Goal: Information Seeking & Learning: Find specific page/section

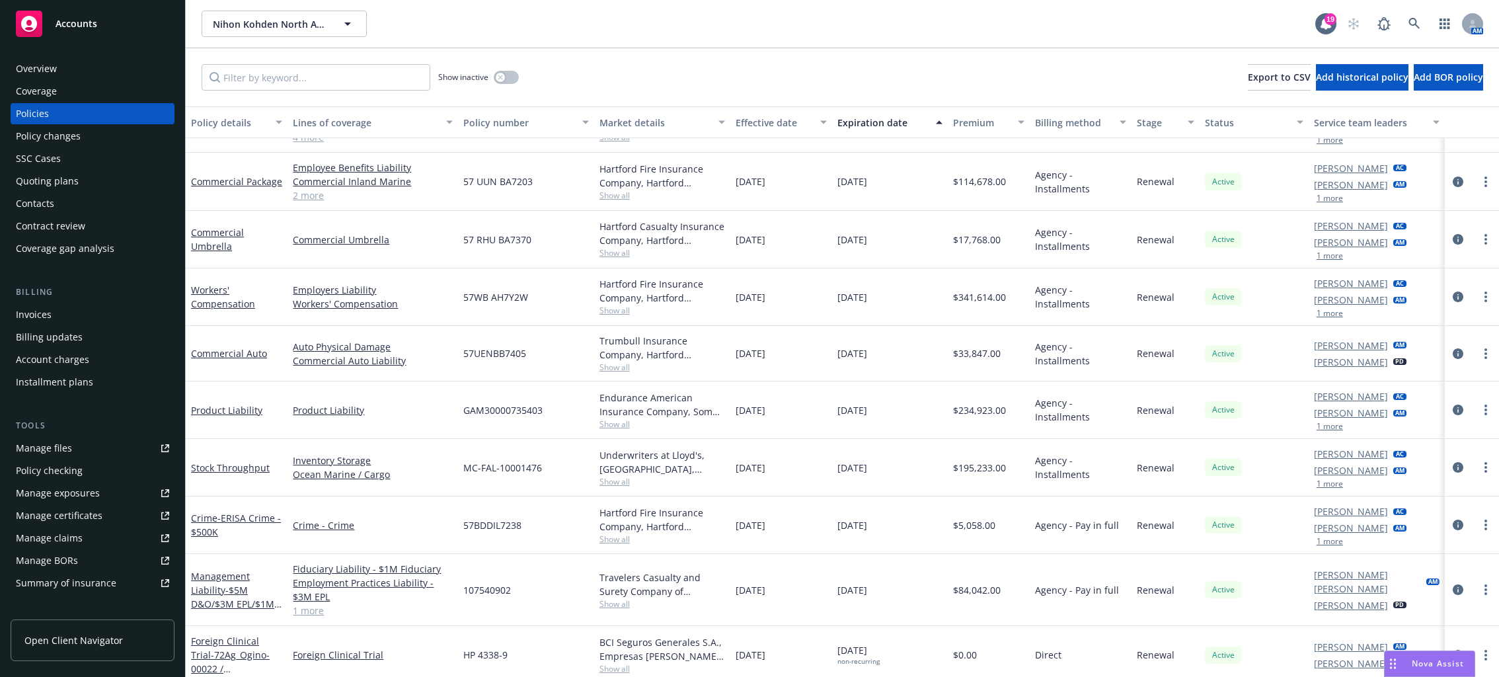
scroll to position [365, 0]
click at [231, 591] on span "- $5M D&O/$3M EPL/$1M Fid" at bounding box center [236, 603] width 91 height 40
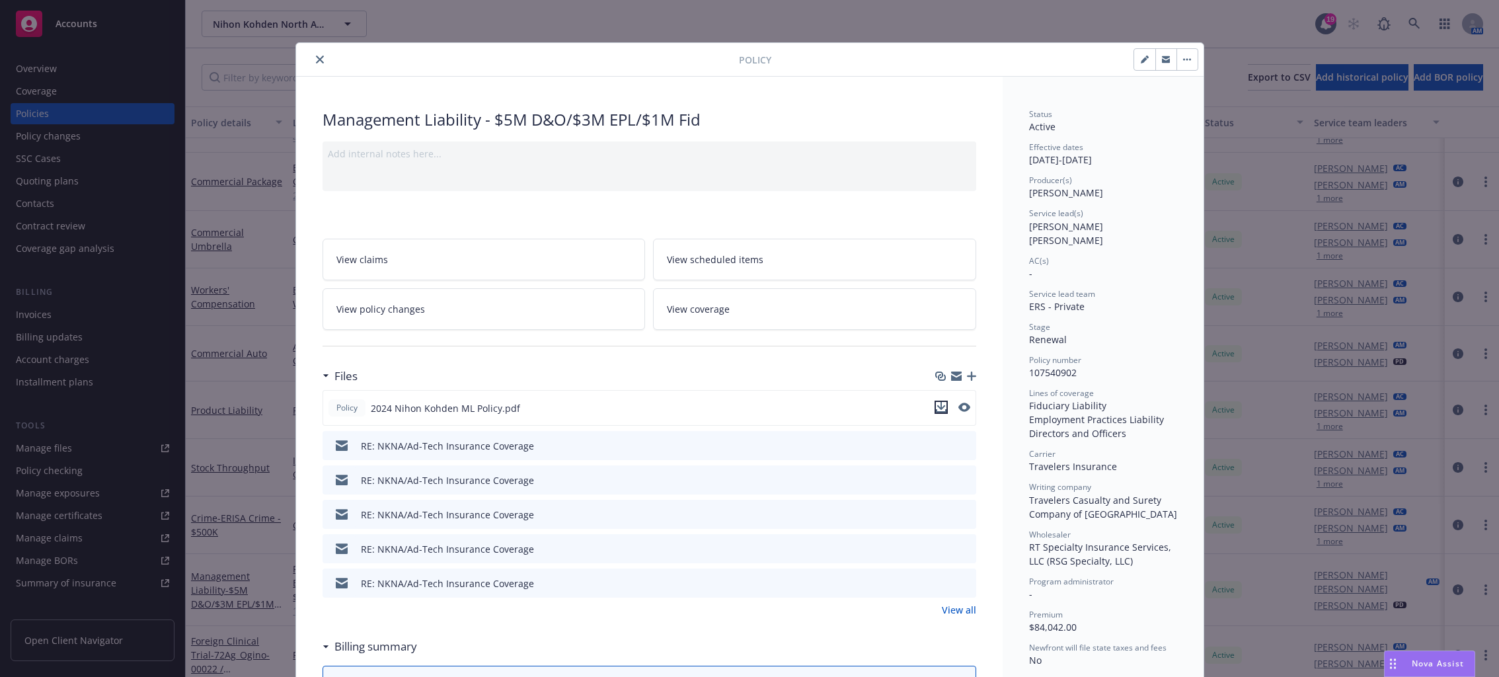
click at [938, 406] on icon "download file" at bounding box center [941, 407] width 11 height 11
click at [312, 67] on button "close" at bounding box center [320, 60] width 16 height 16
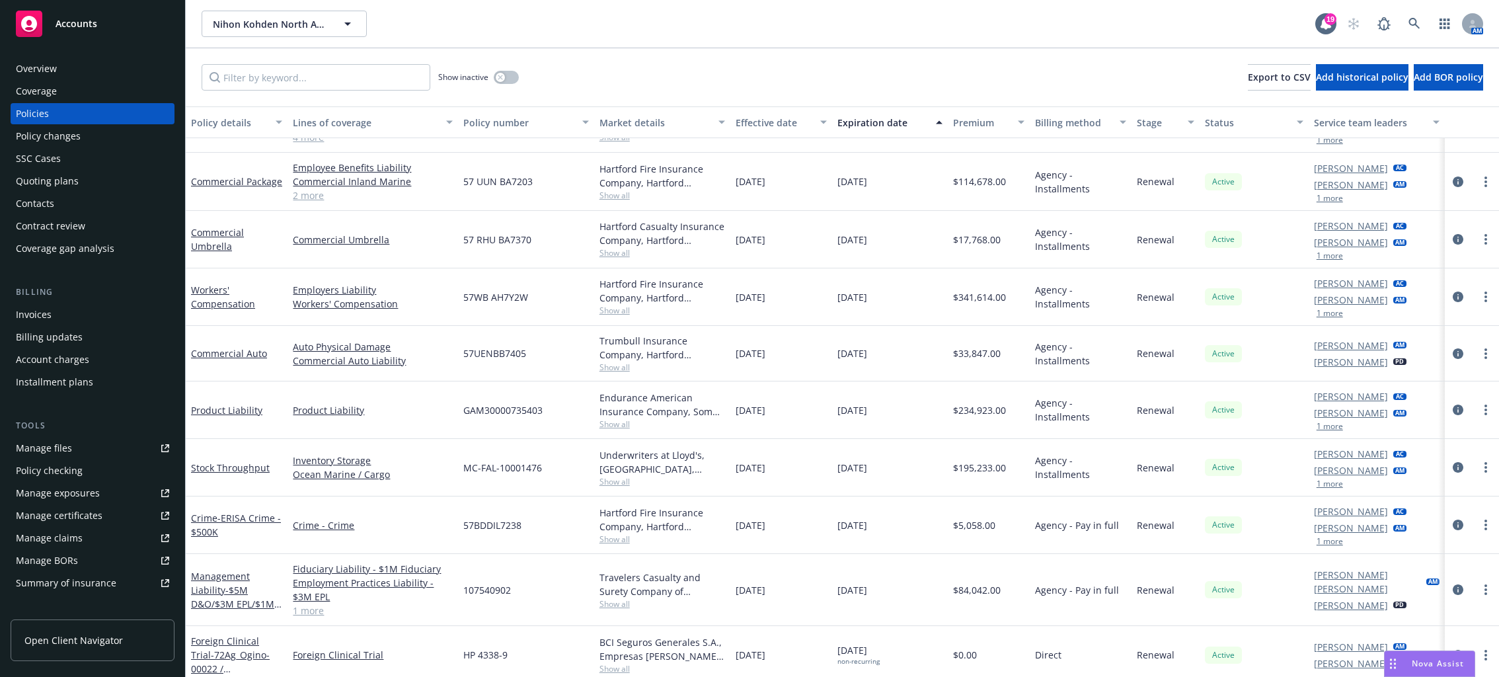
click at [28, 89] on div "Coverage" at bounding box center [36, 91] width 41 height 21
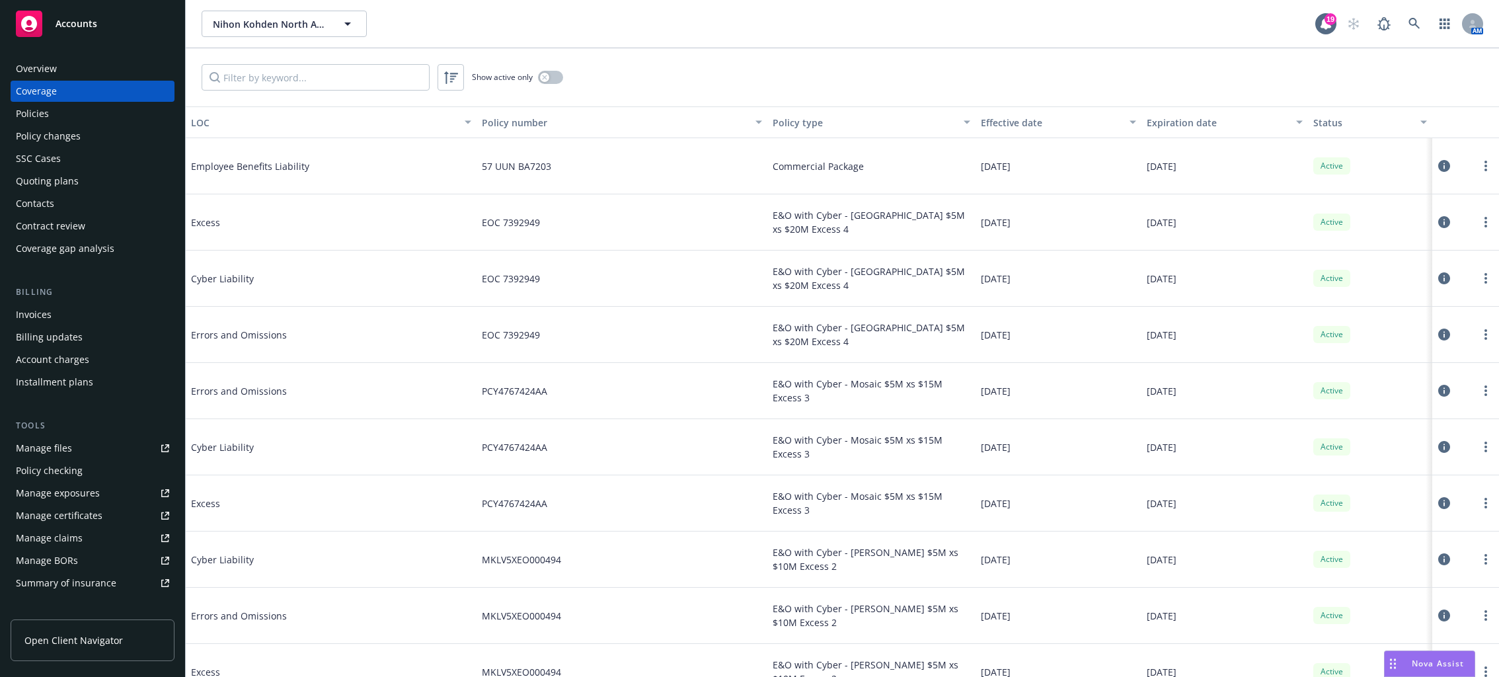
click at [28, 116] on div "Policies" at bounding box center [32, 113] width 33 height 21
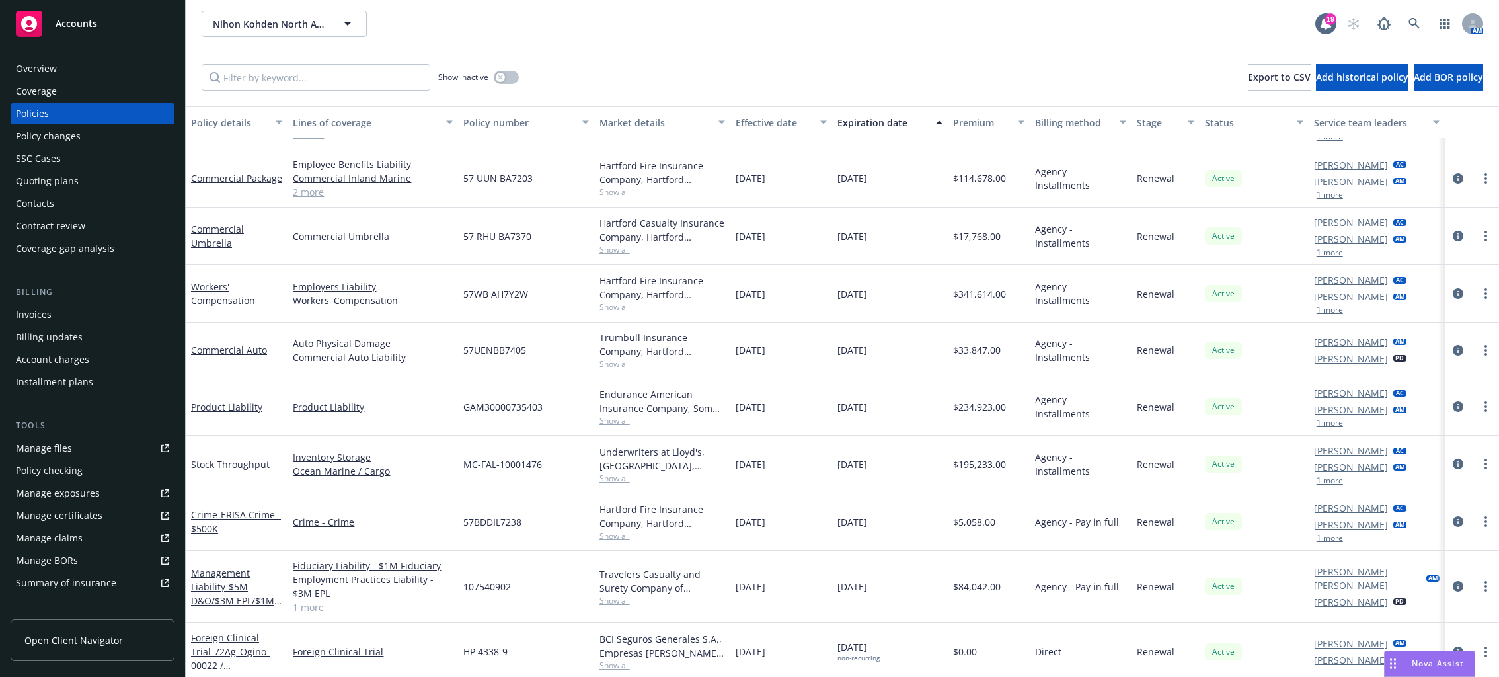
scroll to position [365, 0]
click at [46, 186] on div "Quoting plans" at bounding box center [47, 180] width 63 height 21
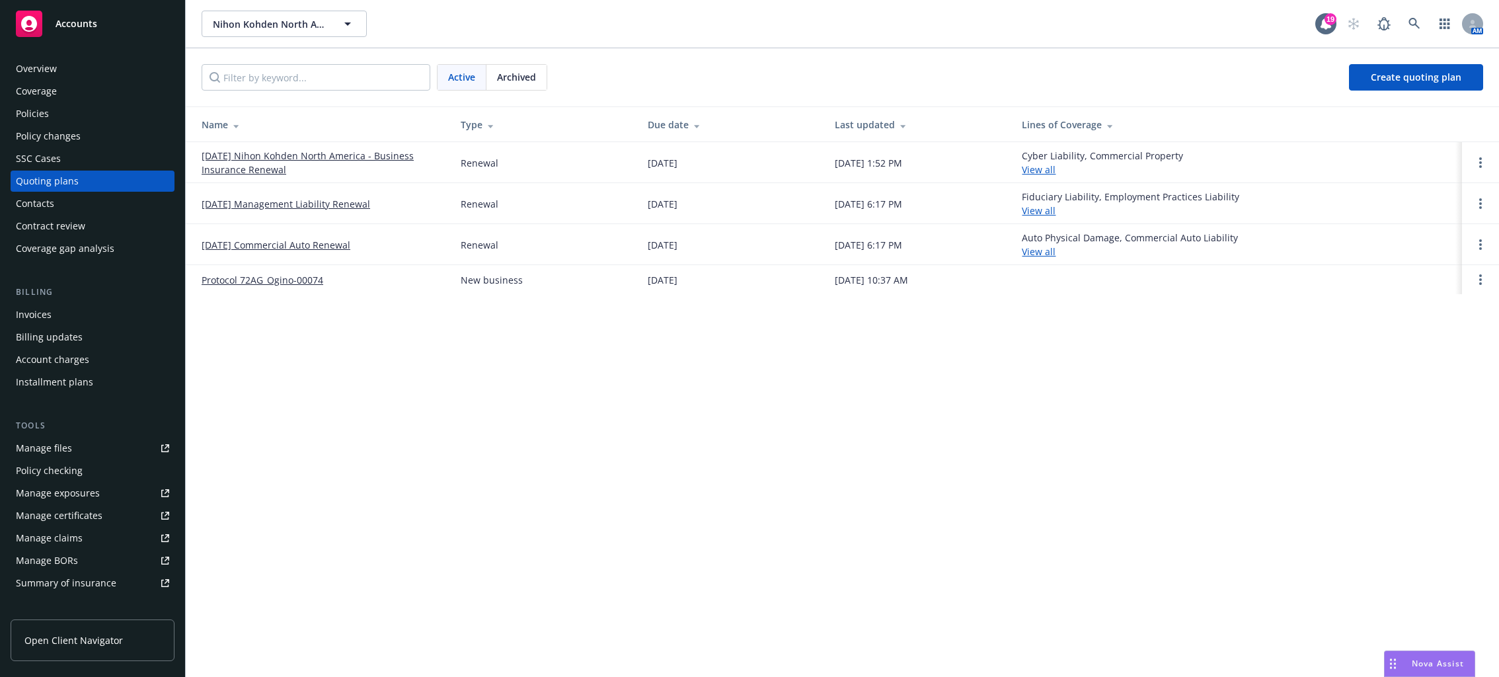
click at [38, 447] on div "Manage files" at bounding box center [44, 447] width 56 height 21
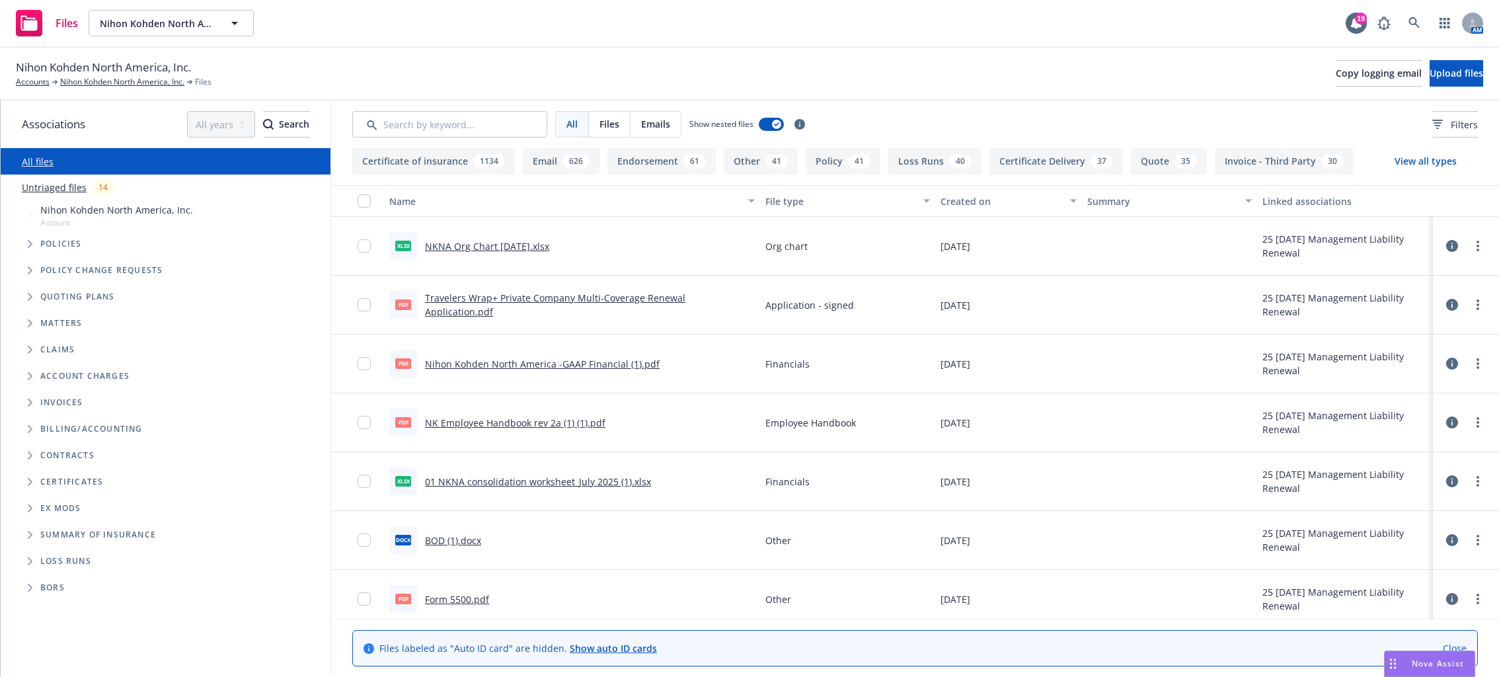
click at [26, 244] on span "Tree Example" at bounding box center [29, 243] width 21 height 21
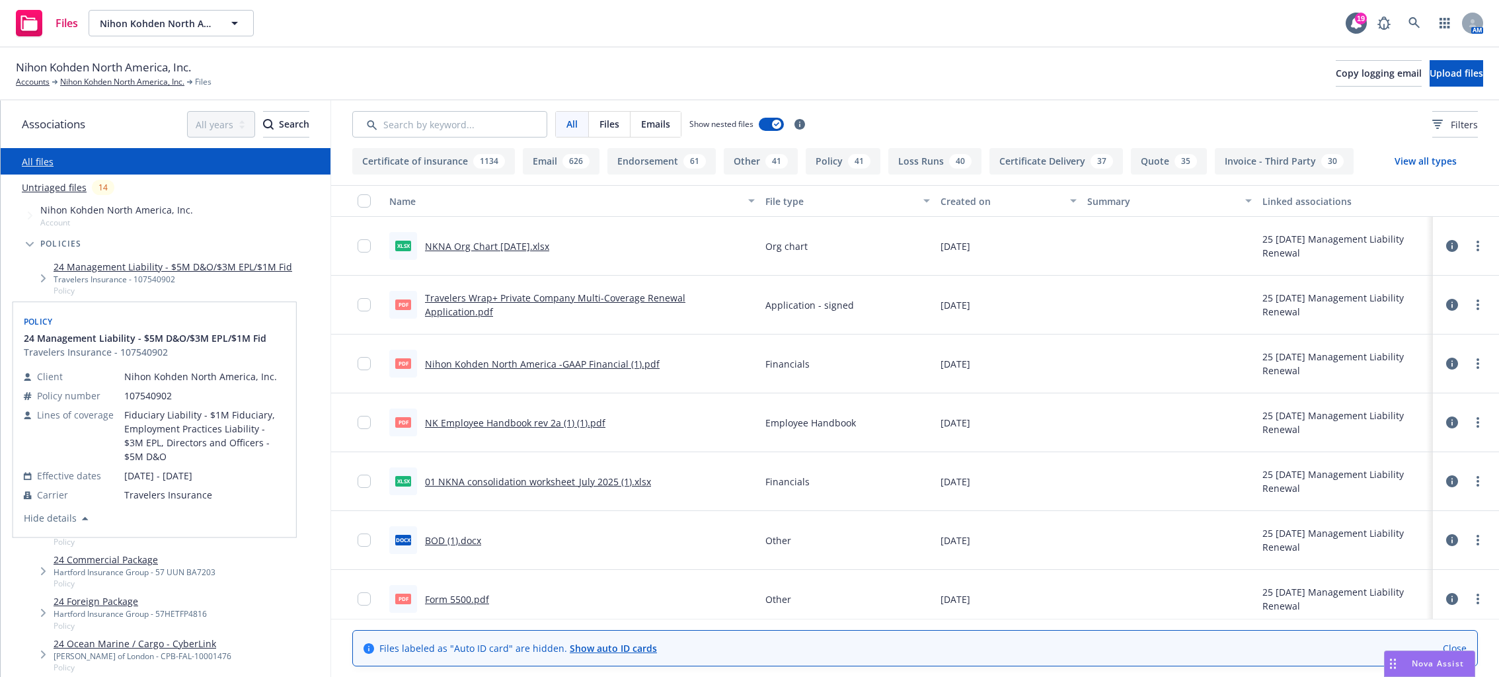
click at [65, 268] on link "24 Management Liability - $5M D&O/$3M EPL/$1M Fid" at bounding box center [173, 267] width 239 height 14
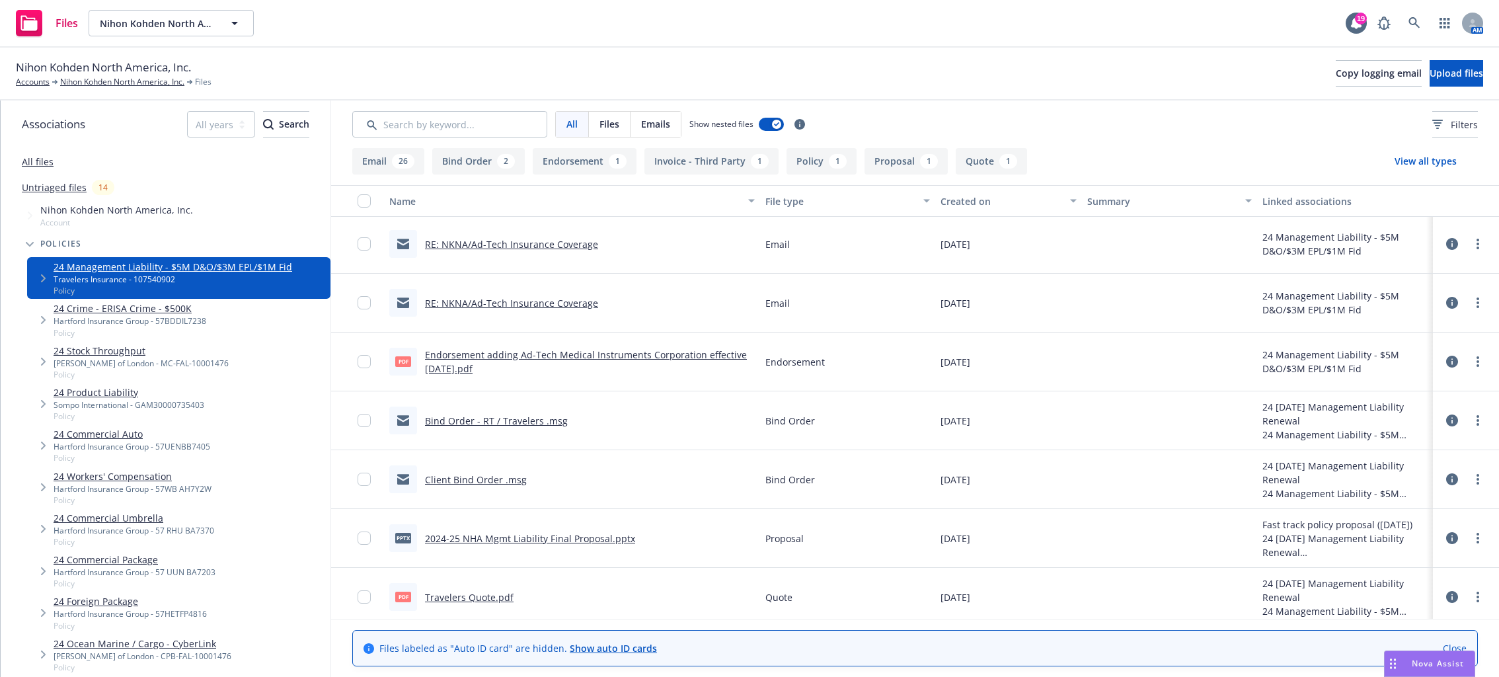
scroll to position [1388, 0]
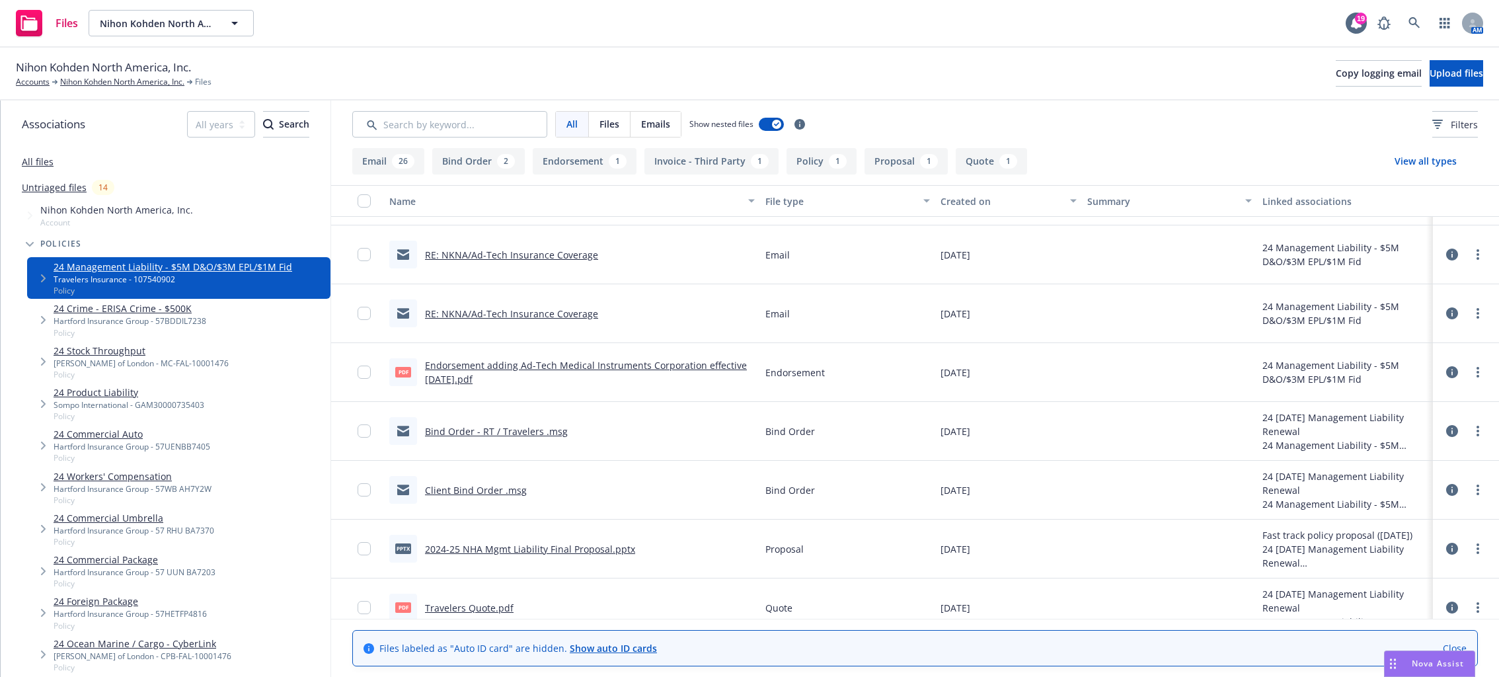
click at [571, 365] on link "Endorsement adding Ad-Tech Medical Instruments Corporation effective [DATE].pdf" at bounding box center [586, 372] width 322 height 26
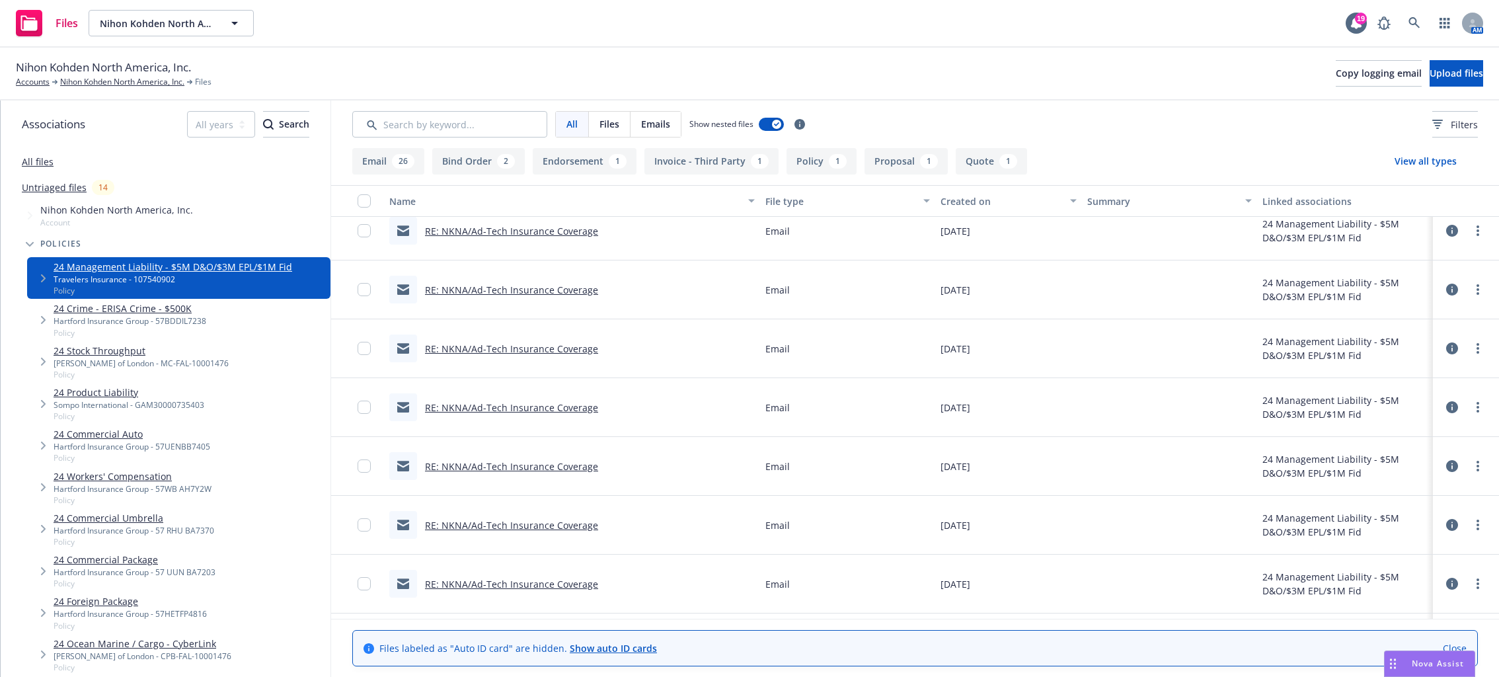
scroll to position [0, 0]
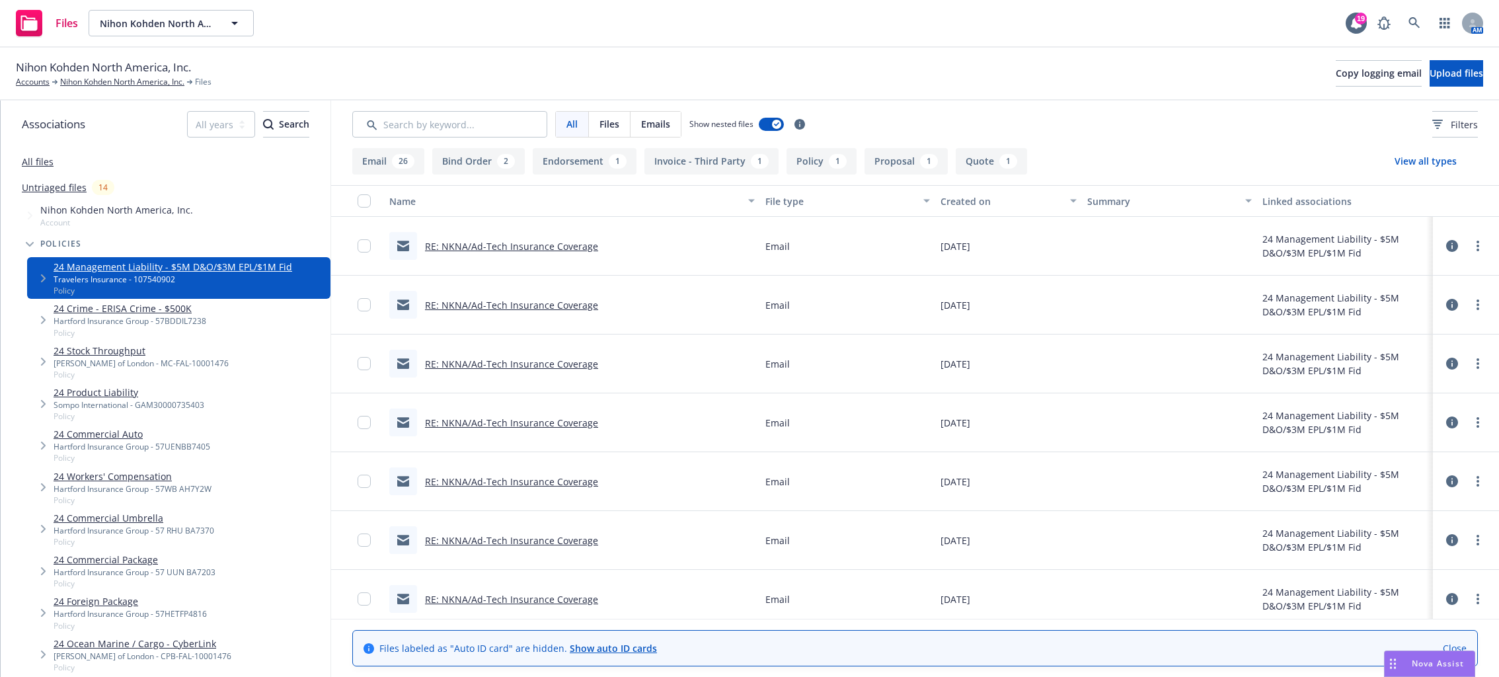
click at [478, 244] on link "RE: NKNA/Ad-Tech Insurance Coverage" at bounding box center [511, 246] width 173 height 13
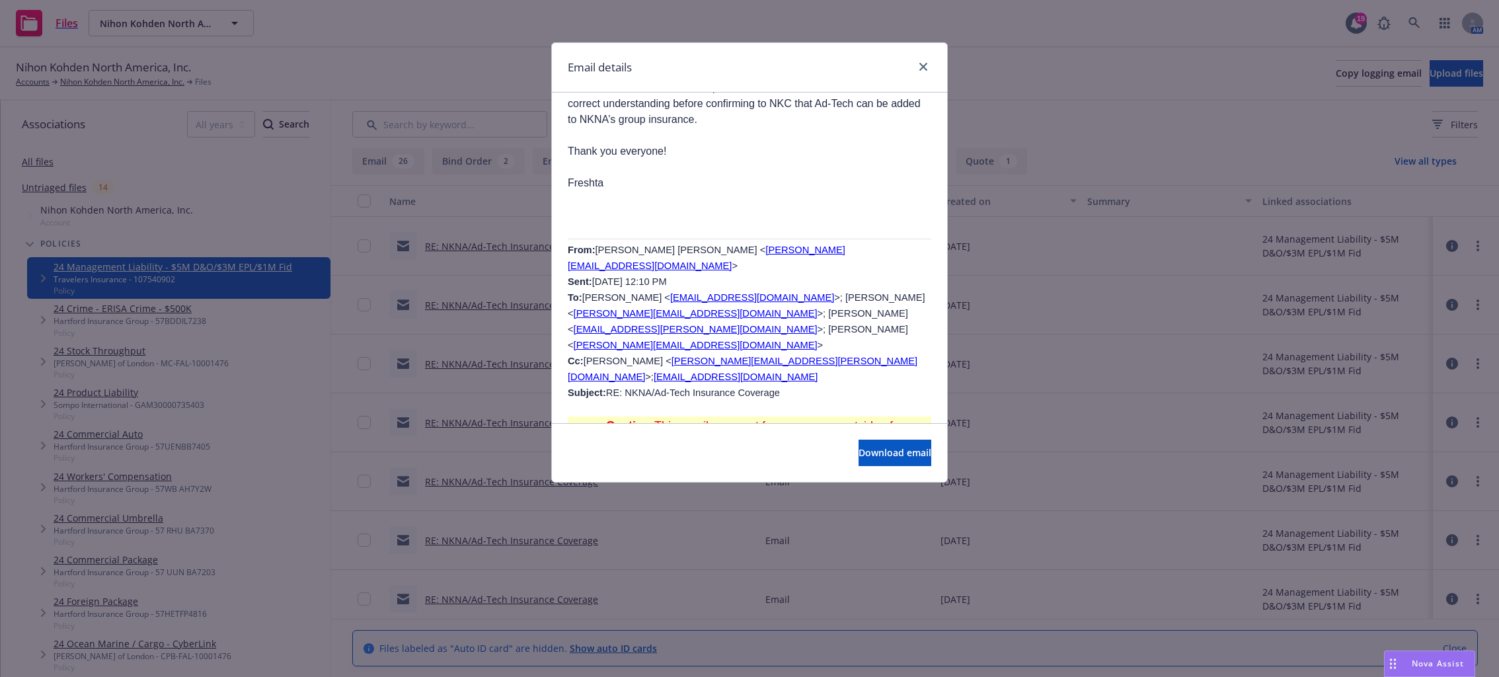
scroll to position [2180, 0]
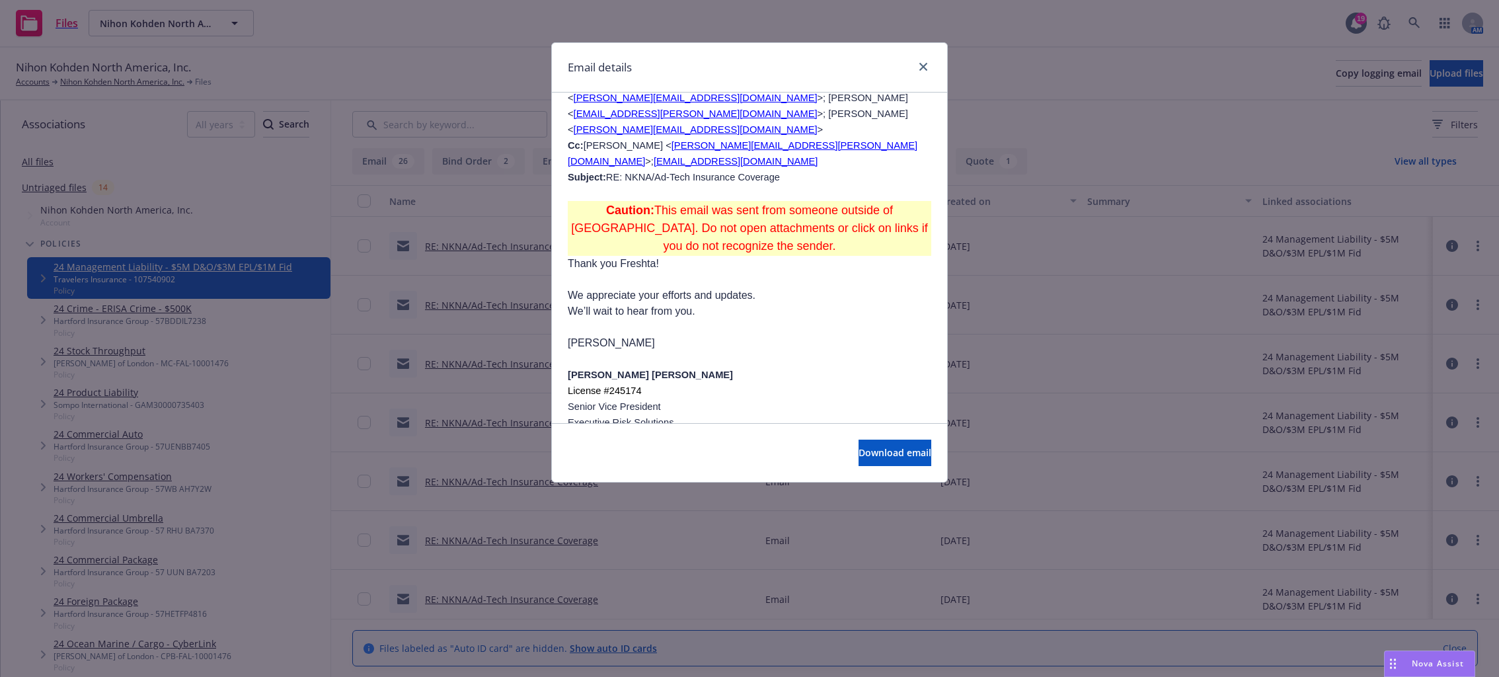
click at [218, 220] on div "Email details RE: NKNA/Ad-Tech Insurance Coverage [DATE] 9:32 AM From: [EMAIL_A…" at bounding box center [749, 338] width 1499 height 677
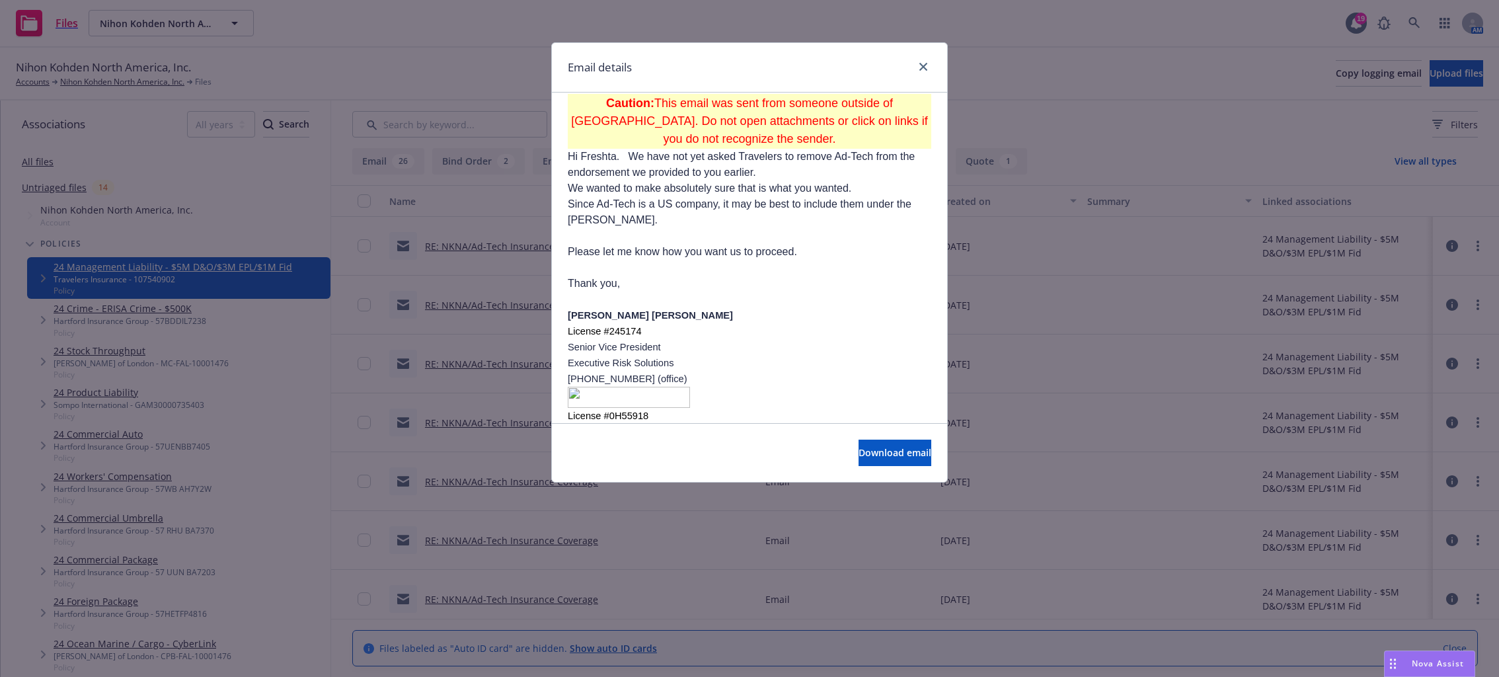
scroll to position [3502, 0]
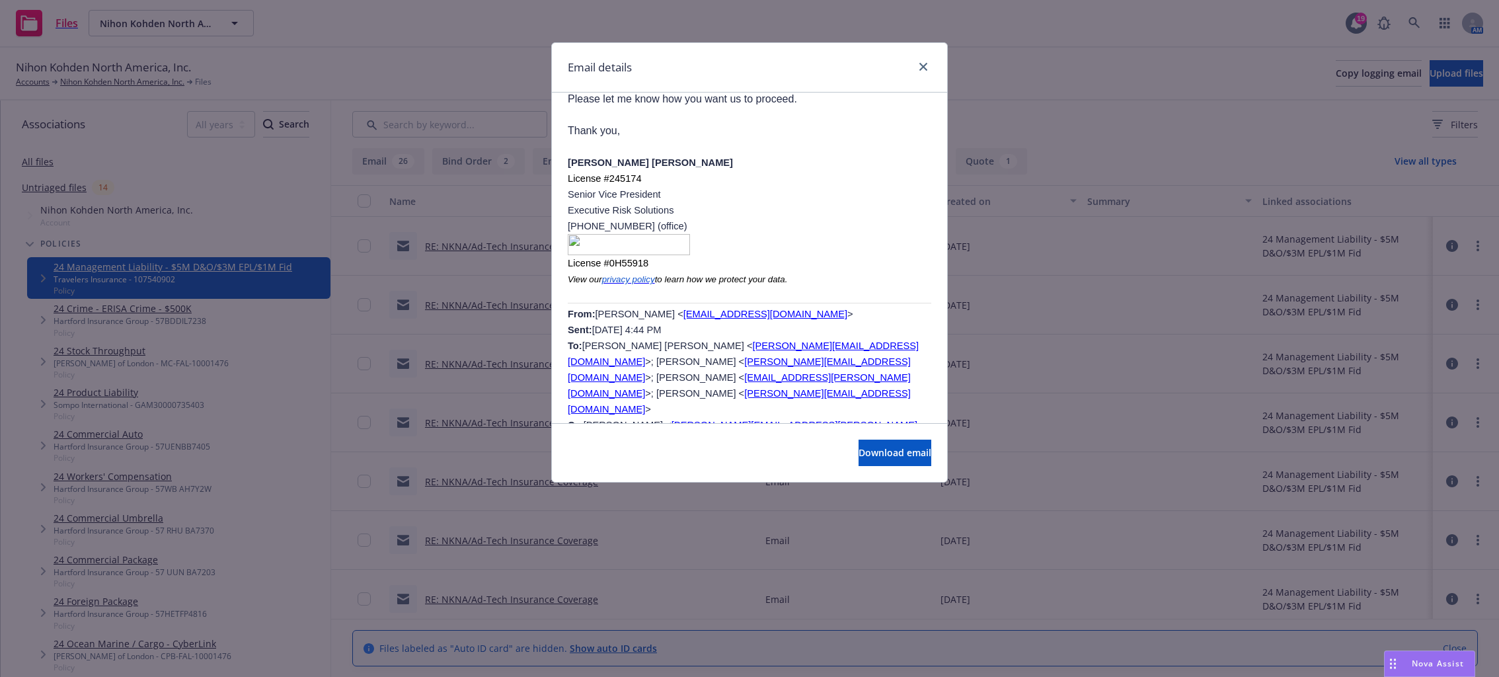
click at [143, 253] on div "Email details RE: NKNA/Ad-Tech Insurance Coverage [DATE] 9:32 AM From: [EMAIL_A…" at bounding box center [749, 338] width 1499 height 677
click at [210, 495] on div "Email details RE: NKNA/Ad-Tech Insurance Coverage [DATE] 9:32 AM From: [EMAIL_A…" at bounding box center [749, 338] width 1499 height 677
click at [249, 208] on div "Email details RE: NKNA/Ad-Tech Insurance Coverage [DATE] 9:32 AM From: [EMAIL_A…" at bounding box center [749, 338] width 1499 height 677
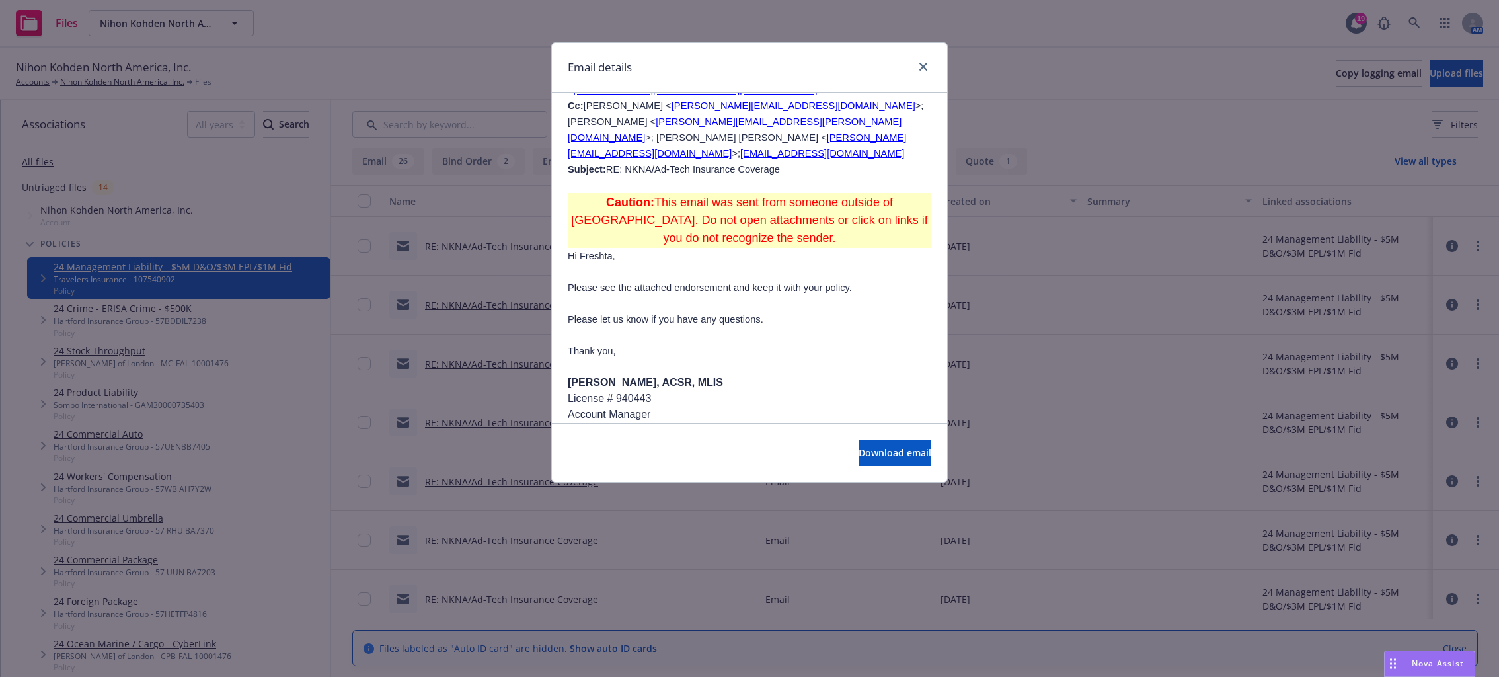
scroll to position [10704, 0]
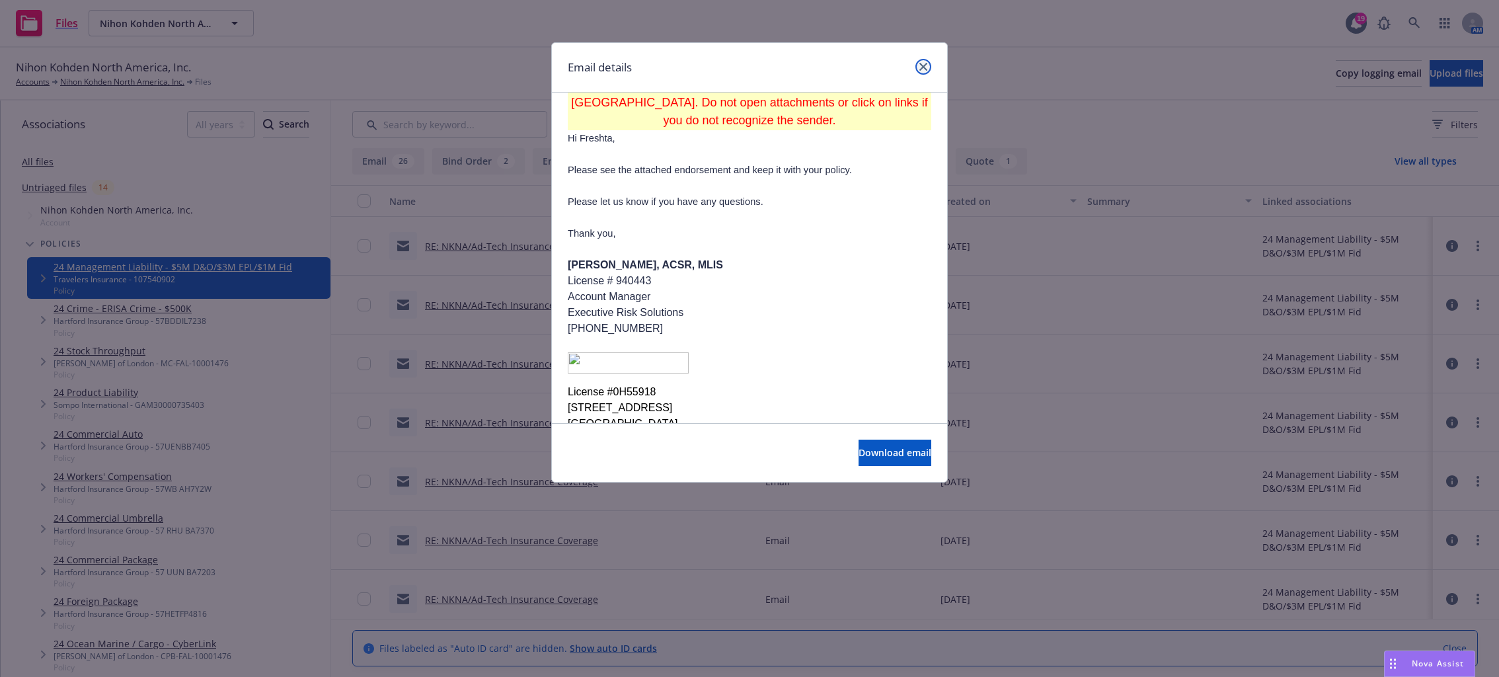
click at [918, 67] on link "close" at bounding box center [923, 67] width 16 height 16
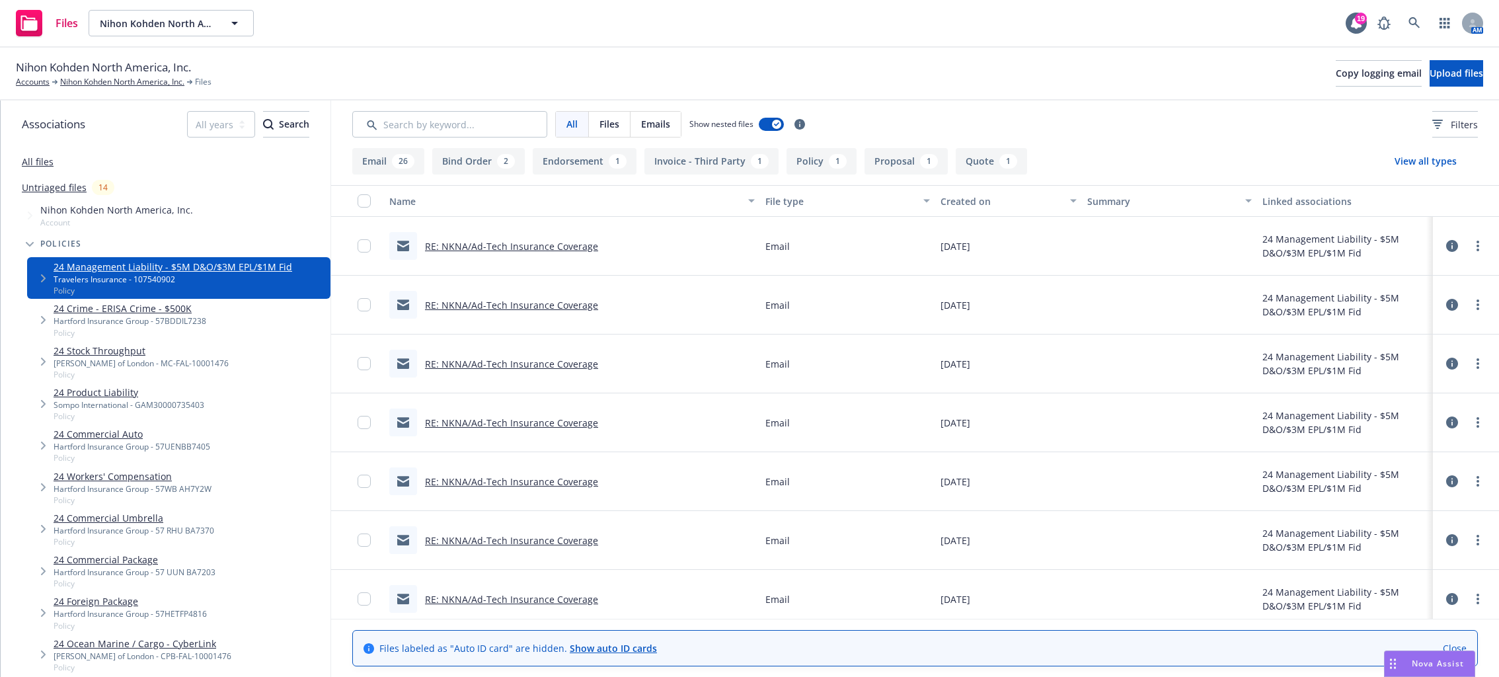
click at [1160, 128] on div "All Files Emails Show nested files Filters" at bounding box center [914, 124] width 1125 height 26
